Goal: Transaction & Acquisition: Purchase product/service

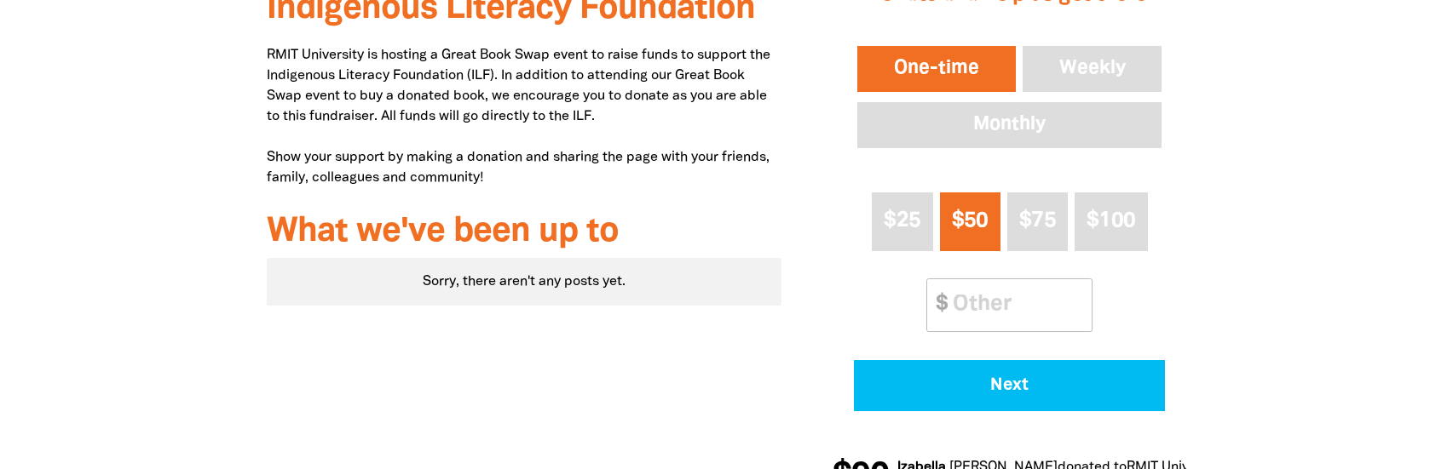
scroll to position [682, 0]
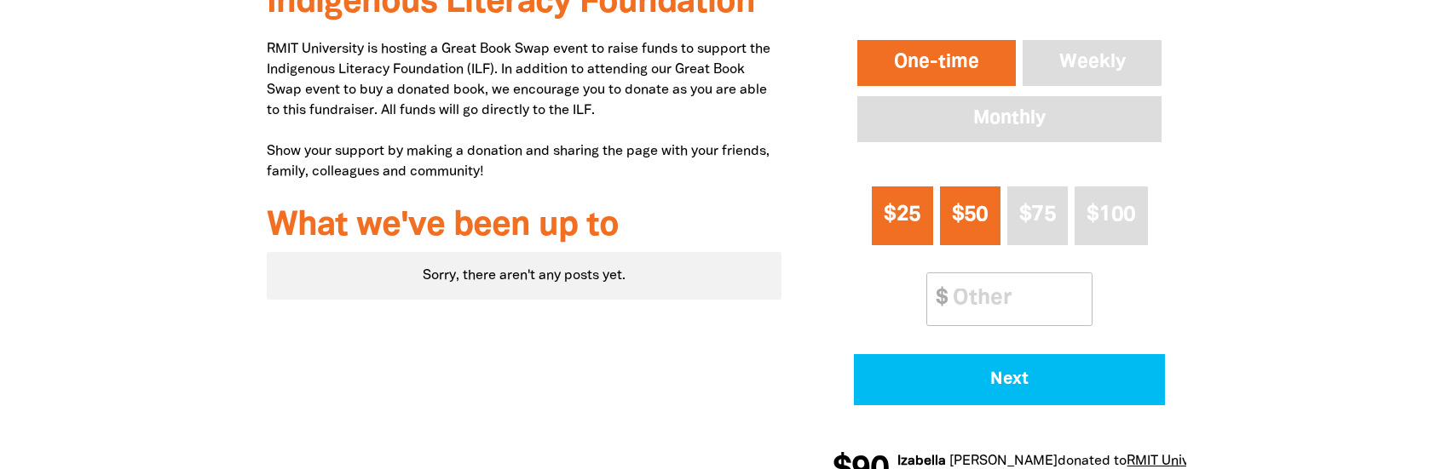
click at [902, 205] on span "$25" at bounding box center [902, 215] width 37 height 20
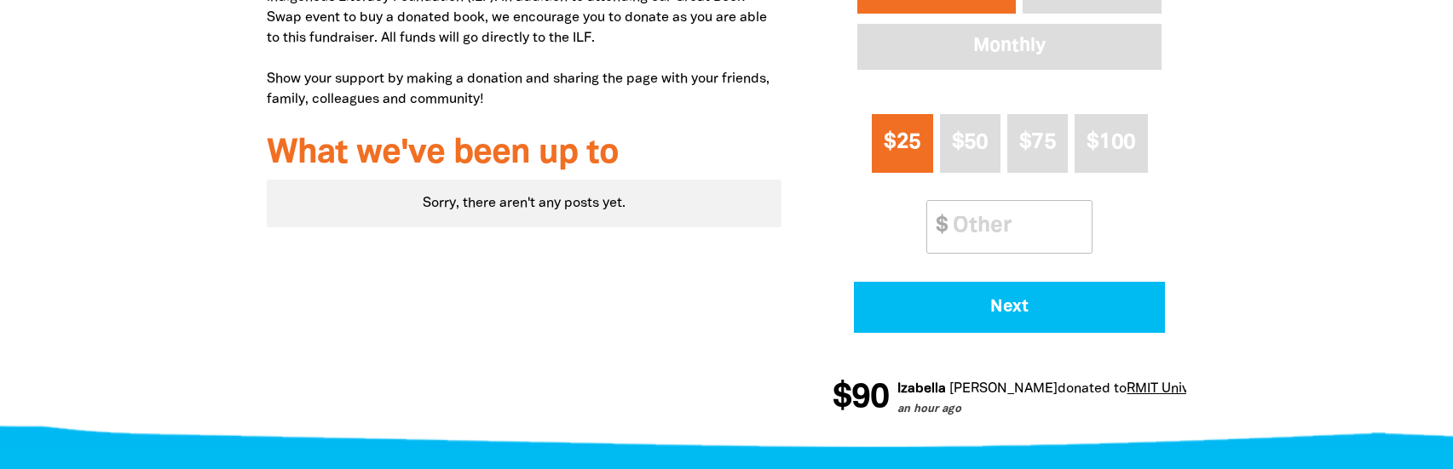
scroll to position [767, 0]
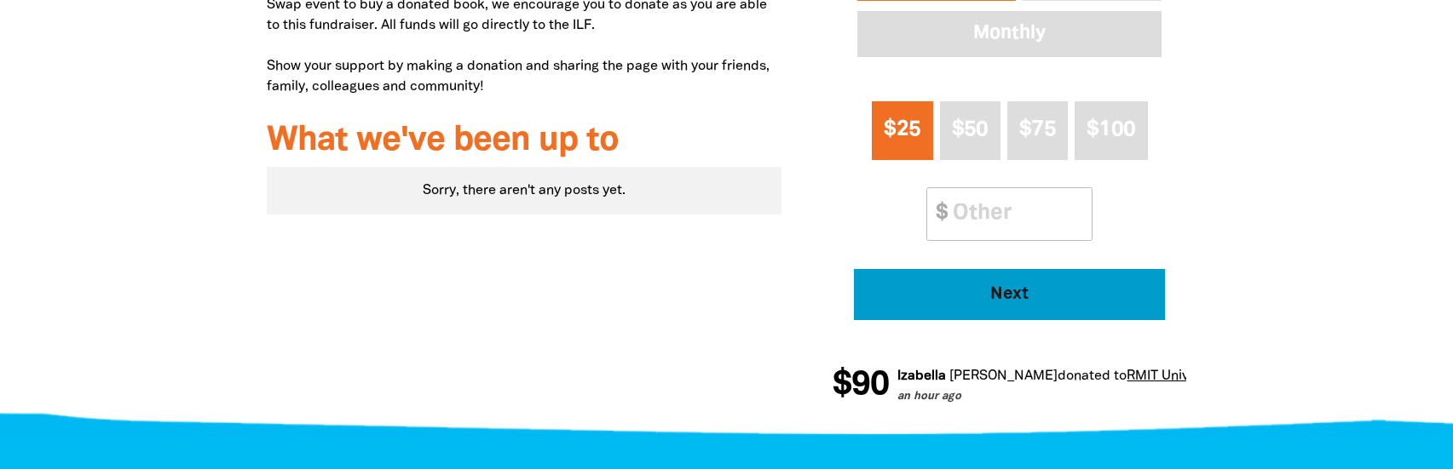
click at [1024, 293] on span "Next" at bounding box center [1010, 294] width 264 height 17
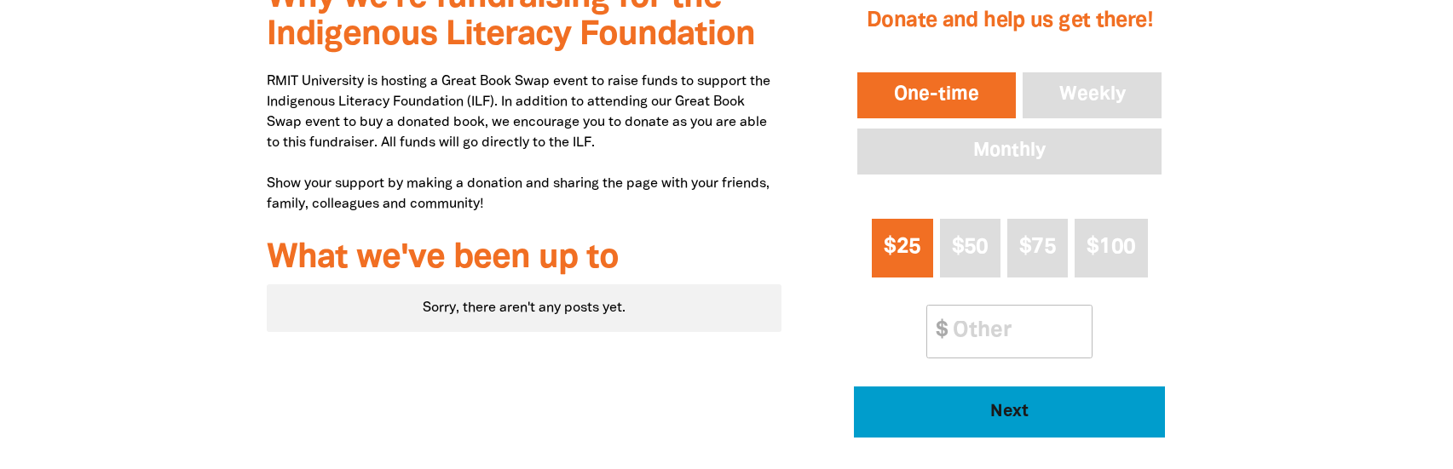
select select "AU"
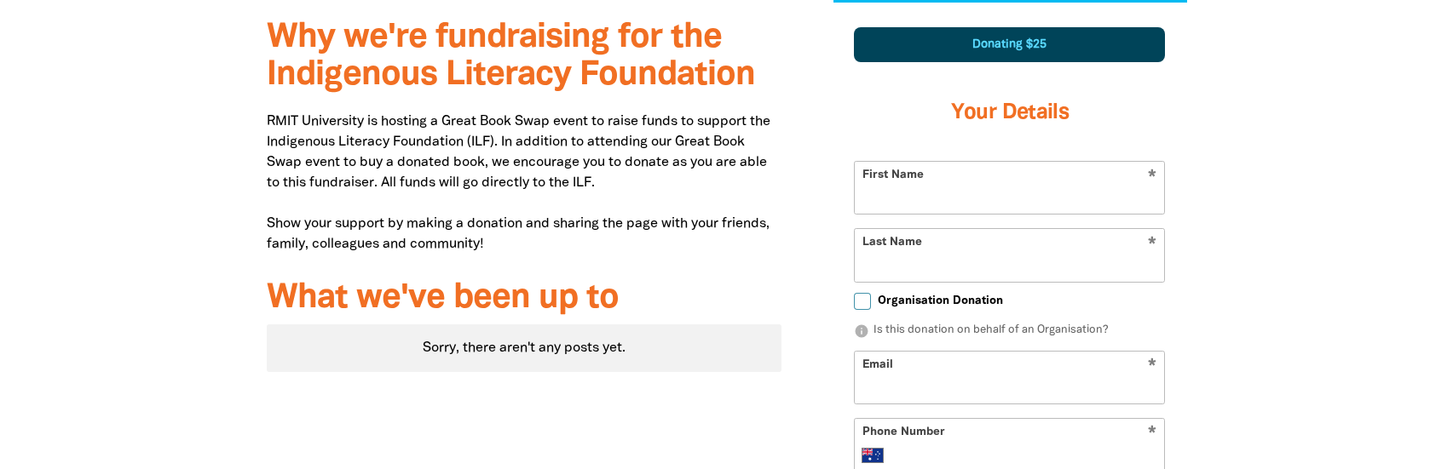
scroll to position [602, 0]
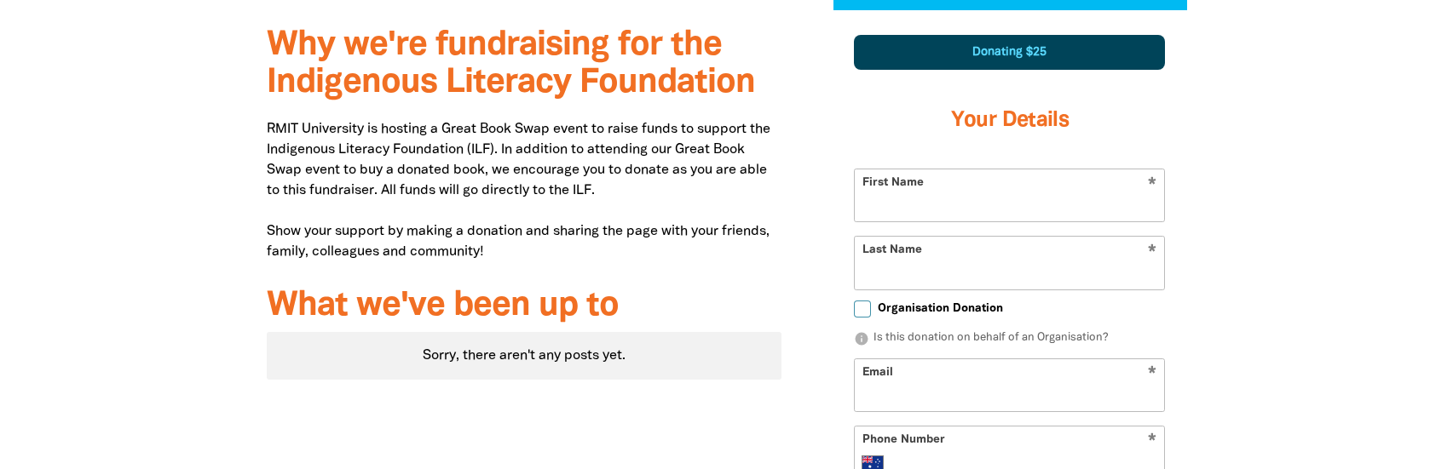
click at [1006, 197] on input "First Name" at bounding box center [1009, 196] width 309 height 52
type input "Blue"
click at [985, 269] on input "Last Name" at bounding box center [1009, 263] width 309 height 52
type input "Mahy"
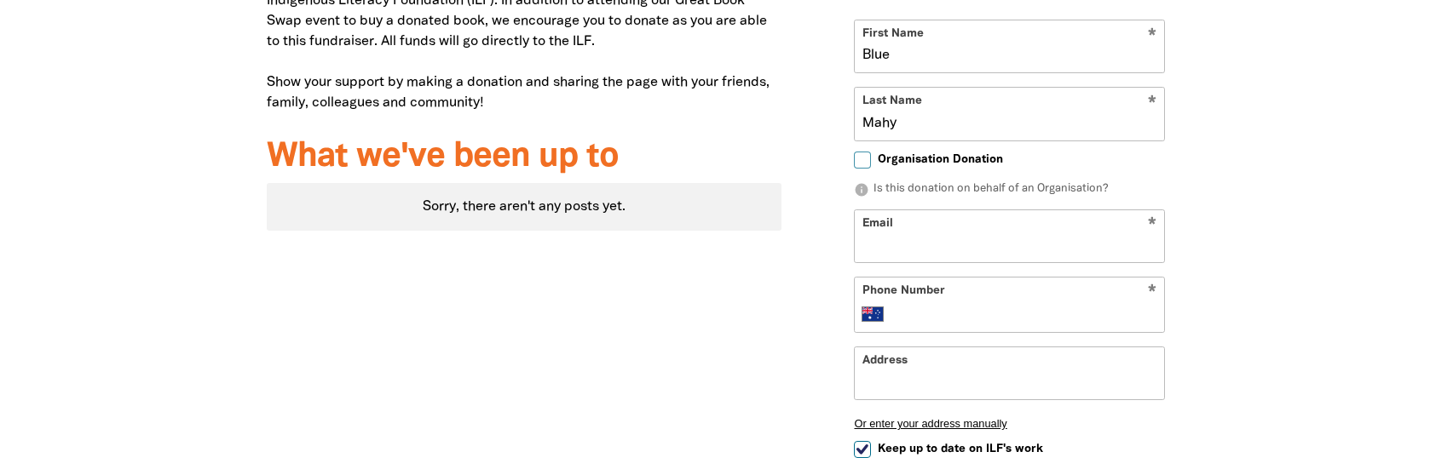
scroll to position [772, 0]
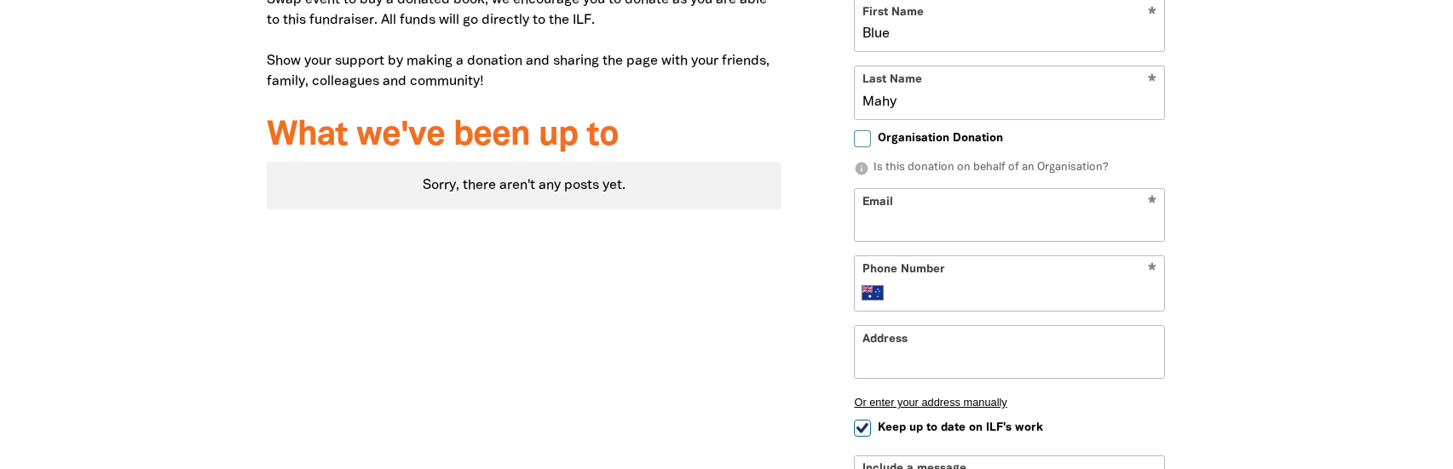
click at [950, 225] on input "Email" at bounding box center [1009, 215] width 309 height 52
type input "[EMAIL_ADDRESS][DOMAIN_NAME]"
click at [977, 299] on input "Phone Number" at bounding box center [1026, 293] width 261 height 20
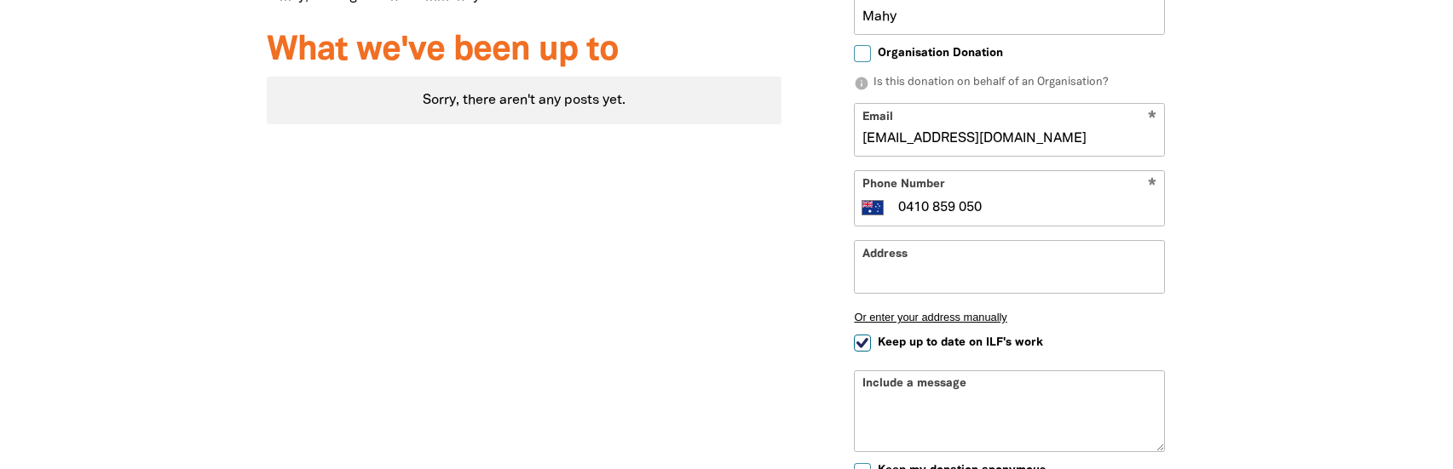
type input "0410 859 050"
click at [861, 348] on input "Keep up to date on ILF's work" at bounding box center [862, 343] width 17 height 17
checkbox input "false"
click at [914, 278] on input "Address" at bounding box center [1009, 267] width 309 height 52
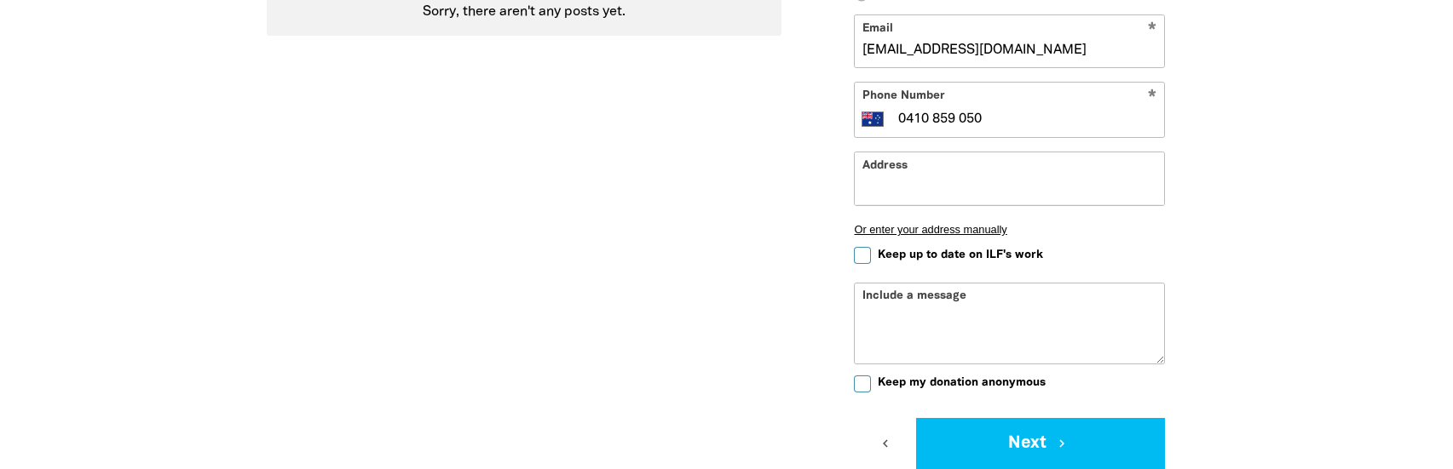
scroll to position [1028, 0]
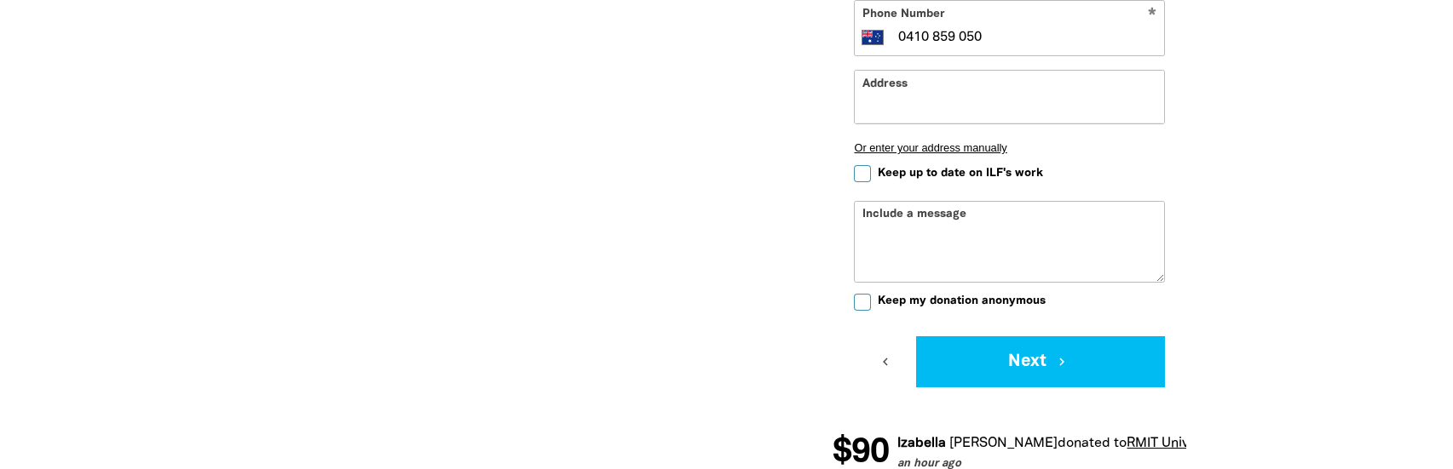
click at [857, 302] on input "Keep my donation anonymous" at bounding box center [862, 302] width 17 height 17
checkbox input "true"
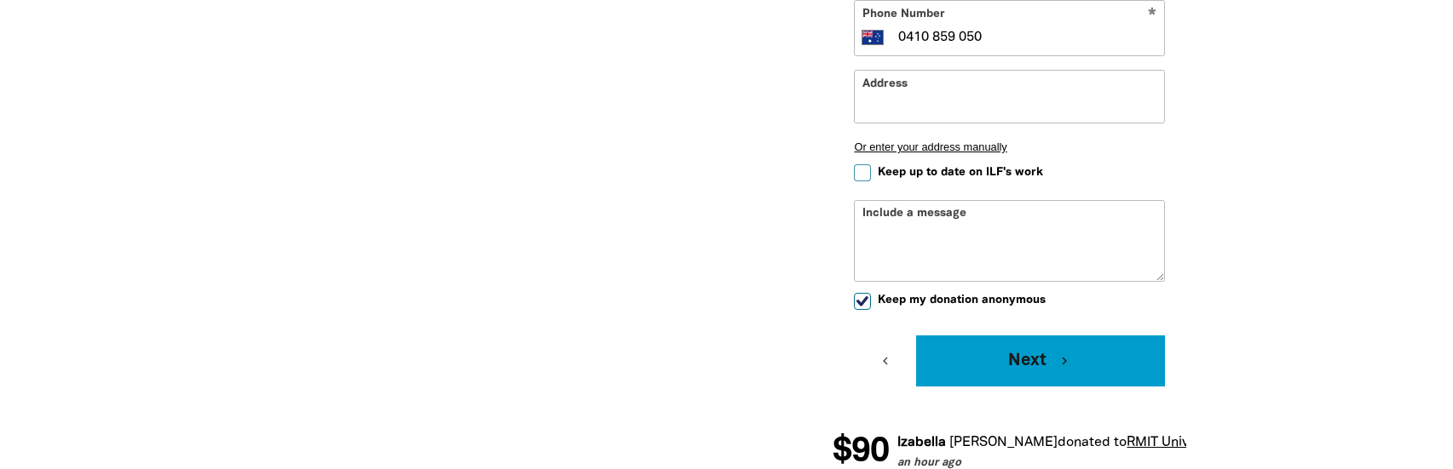
click at [1011, 355] on button "Next chevron_right" at bounding box center [1040, 361] width 249 height 51
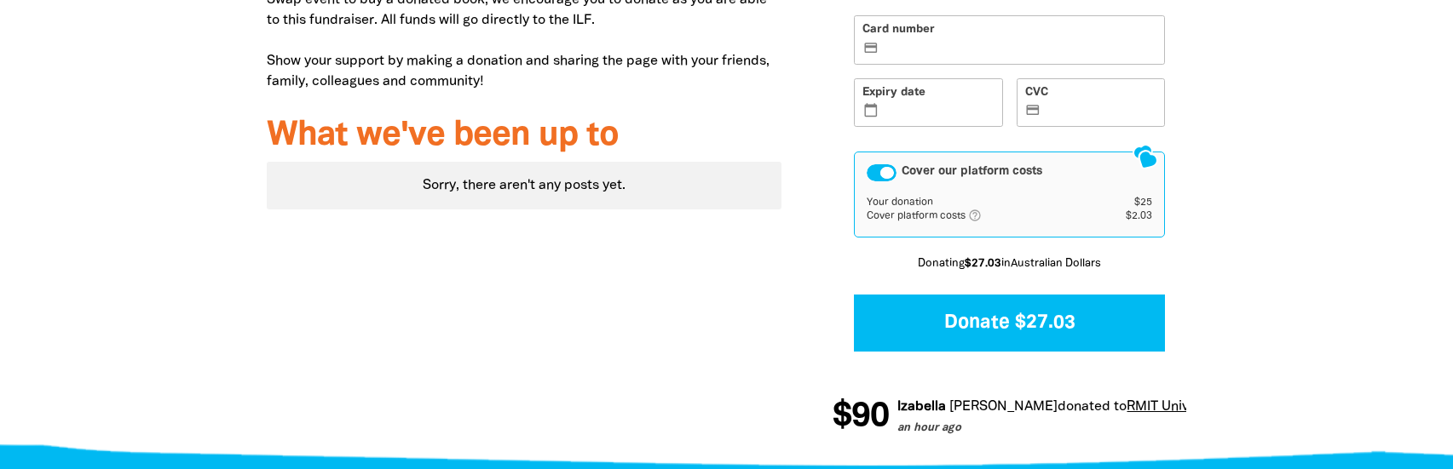
scroll to position [602, 0]
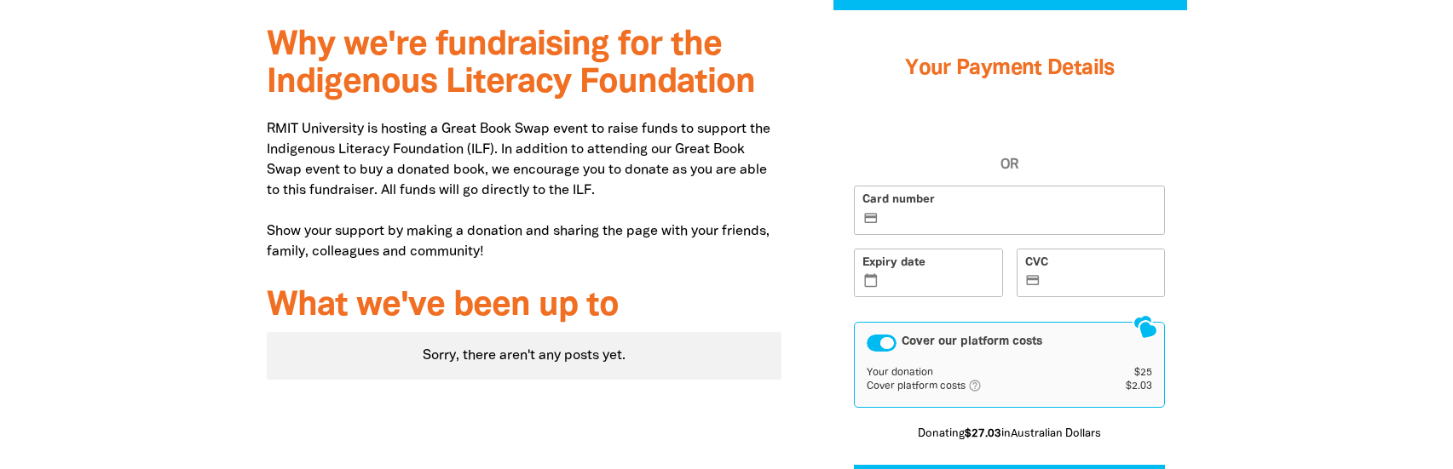
click at [881, 340] on div "Cover our platform costs" at bounding box center [882, 343] width 30 height 17
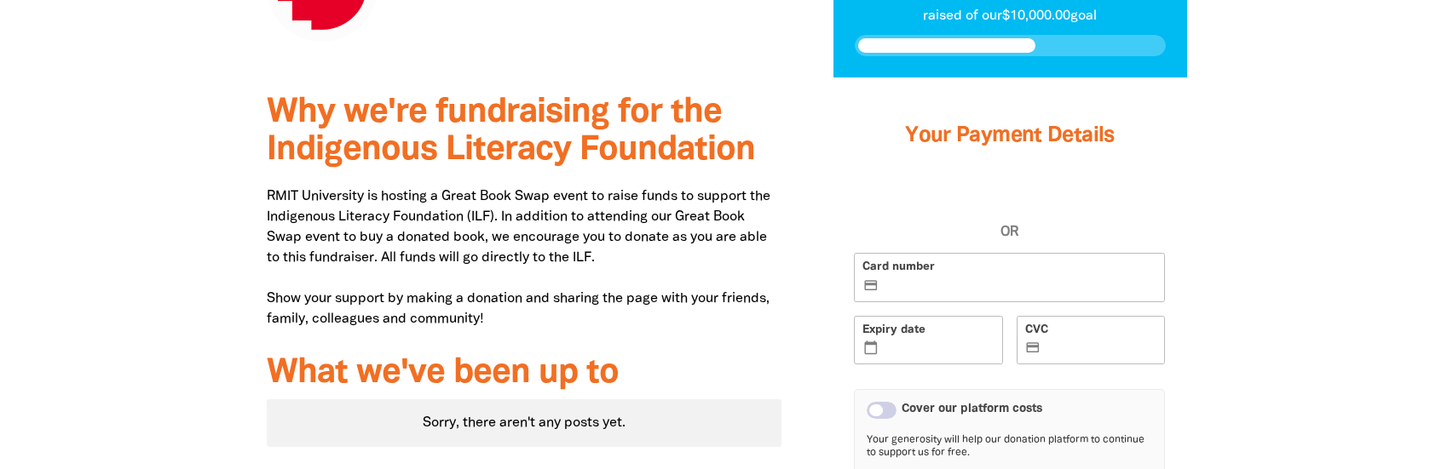
scroll to position [516, 0]
